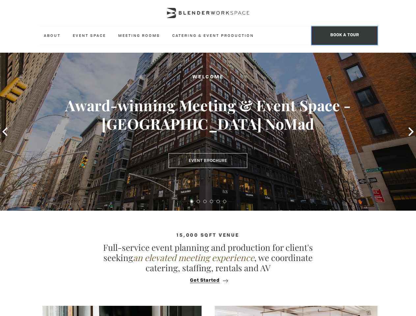
click at [345, 36] on span "BOOK A TOUR" at bounding box center [345, 35] width 66 height 18
click at [5, 132] on icon at bounding box center [4, 132] width 5 height 9
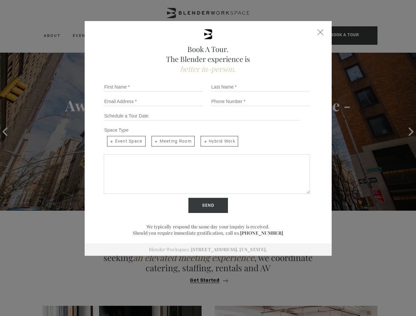
click at [192, 202] on div "Send" at bounding box center [208, 205] width 214 height 15
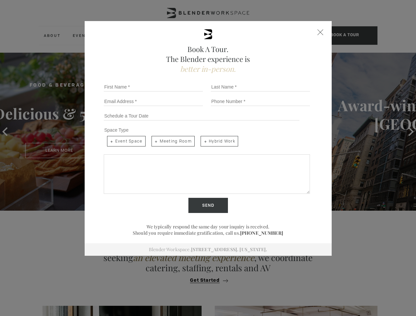
click at [198, 202] on div "Send" at bounding box center [208, 205] width 214 height 15
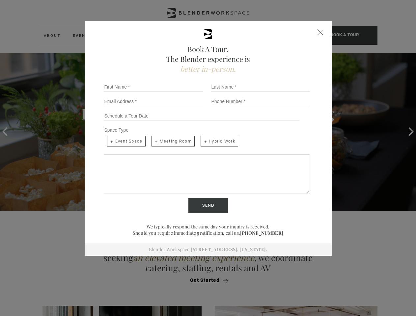
click at [205, 202] on div "Send" at bounding box center [208, 205] width 214 height 15
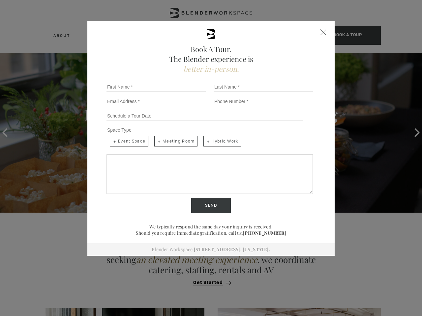
click at [212, 202] on div "Send" at bounding box center [211, 205] width 214 height 15
click at [218, 202] on div "Send" at bounding box center [211, 205] width 214 height 15
click at [225, 202] on div "Send" at bounding box center [211, 205] width 214 height 15
click at [208, 281] on div "Book A Tour. The Blender experience is better in-person. Team Size 1 2 3 4 5 6 …" at bounding box center [211, 158] width 422 height 316
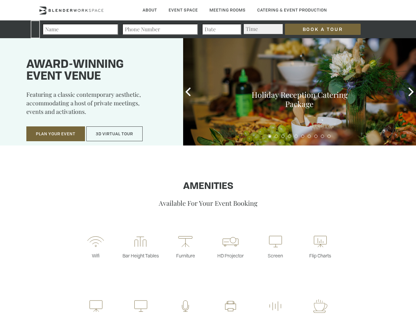
click at [318, 29] on input "Book a Tour" at bounding box center [323, 29] width 76 height 11
click at [56, 134] on button "Plan Your Event" at bounding box center [55, 134] width 59 height 15
click at [115, 134] on button "3D Virtual Tour" at bounding box center [114, 134] width 56 height 15
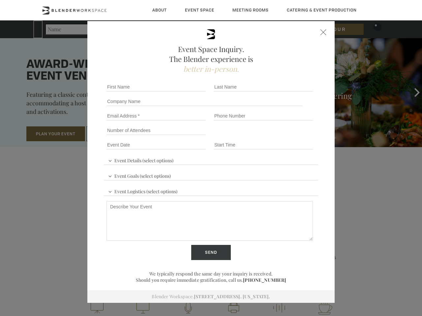
click at [188, 92] on div "First name *" at bounding box center [157, 87] width 107 height 14
click at [411, 92] on div "Event Space Inquiry. The Blender experience is better in-person. Event Details …" at bounding box center [211, 158] width 422 height 316
click at [270, 136] on fieldset "Number of Attendees Budget Range" at bounding box center [211, 130] width 214 height 14
click at [276, 136] on fieldset "Number of Attendees Budget Range" at bounding box center [211, 130] width 214 height 14
click at [283, 136] on fieldset "Number of Attendees Budget Range" at bounding box center [211, 130] width 214 height 14
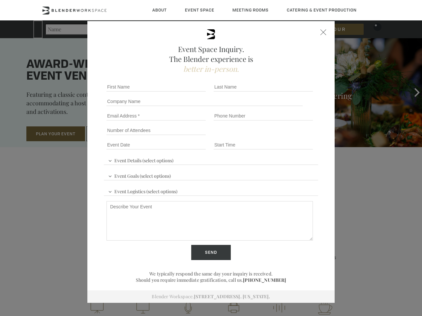
click at [290, 136] on fieldset "Number of Attendees Budget Range" at bounding box center [211, 130] width 214 height 14
click at [296, 136] on fieldset "Number of Attendees Budget Range" at bounding box center [211, 130] width 214 height 14
